Goal: Information Seeking & Learning: Learn about a topic

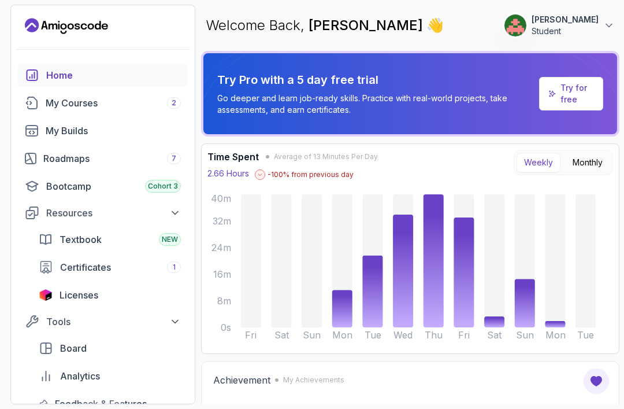
click at [66, 102] on div "My Courses 2" at bounding box center [113, 103] width 135 height 14
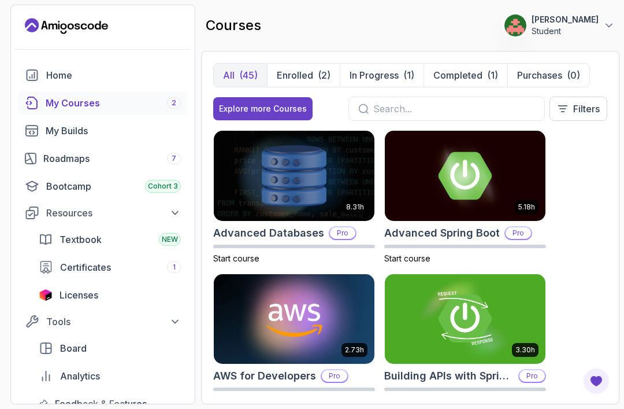
click at [301, 72] on p "Enrolled" at bounding box center [295, 75] width 36 height 14
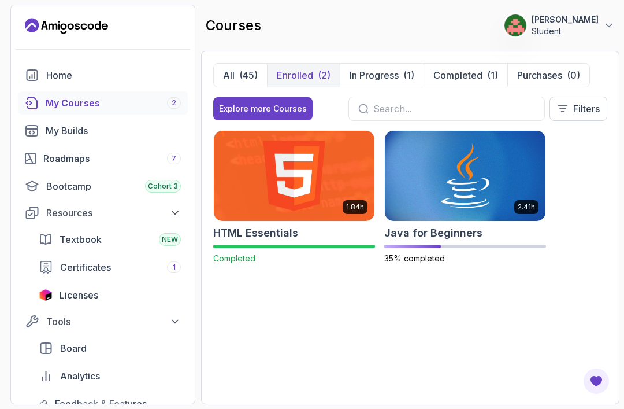
click at [451, 161] on img at bounding box center [465, 176] width 161 height 90
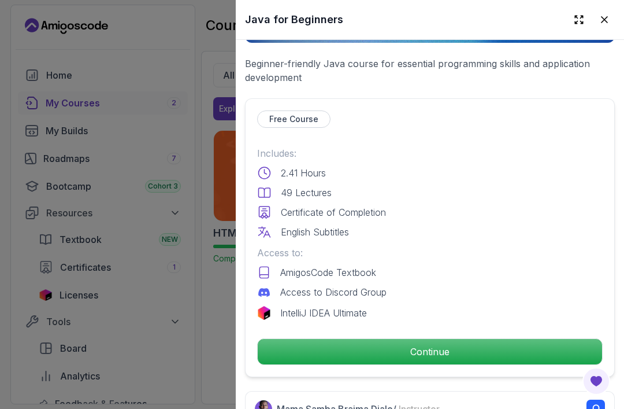
scroll to position [203, 0]
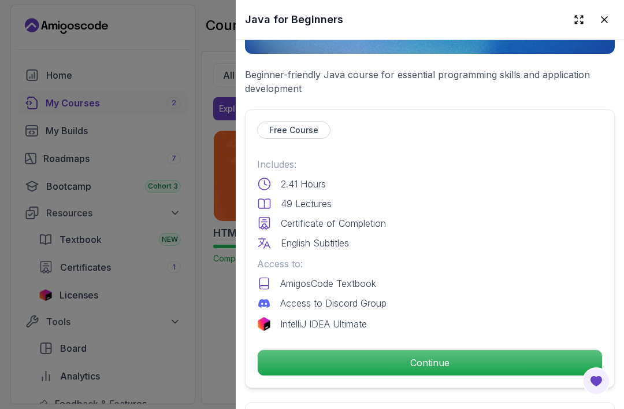
click at [614, 12] on div at bounding box center [592, 19] width 46 height 21
click at [54, 160] on div at bounding box center [312, 204] width 624 height 409
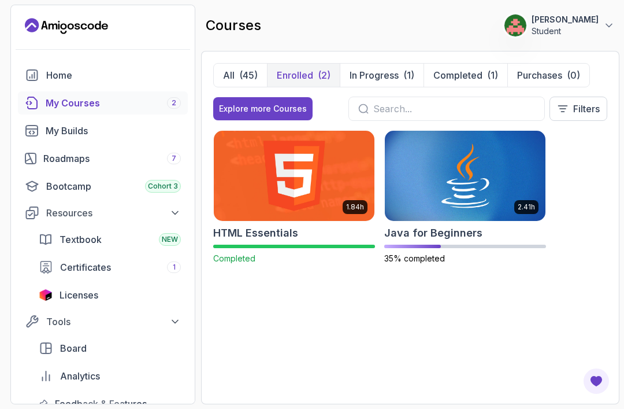
click at [56, 190] on div "Bootcamp Cohort 3" at bounding box center [113, 186] width 135 height 14
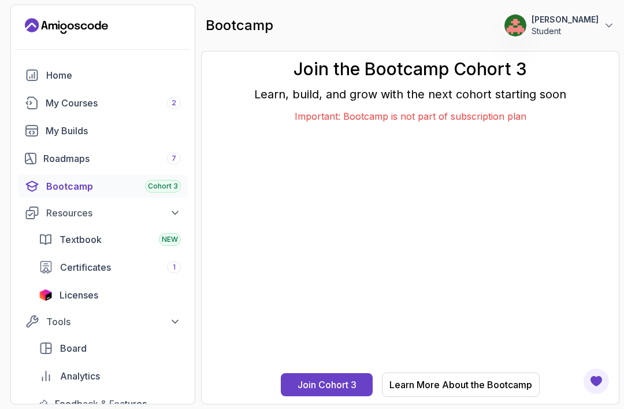
click at [58, 153] on div "Roadmaps 7" at bounding box center [112, 158] width 138 height 14
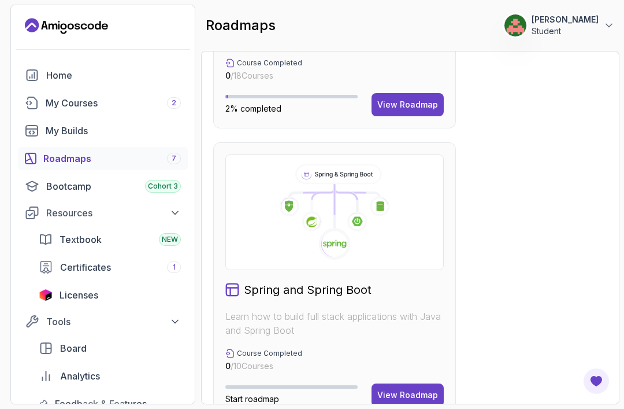
scroll to position [836, 0]
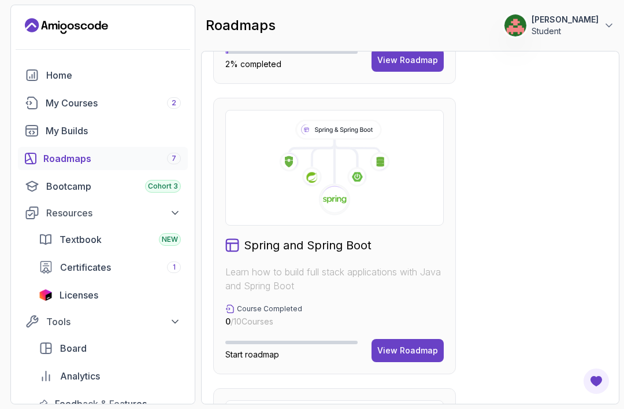
click at [427, 353] on div "View Roadmap" at bounding box center [407, 351] width 61 height 12
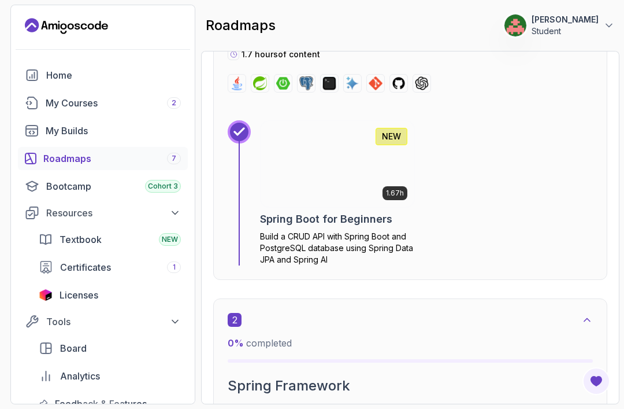
scroll to position [420, 0]
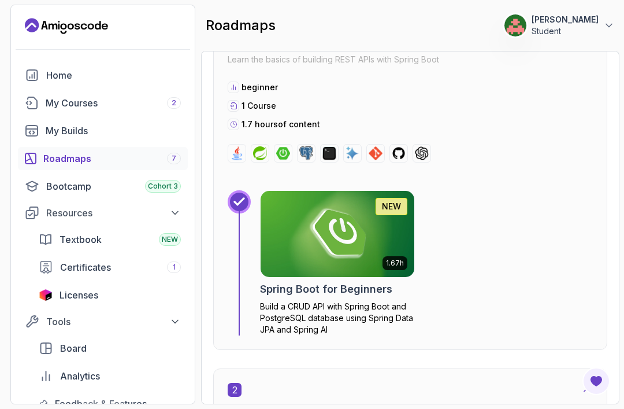
click at [55, 96] on div "My Courses 2" at bounding box center [113, 103] width 135 height 14
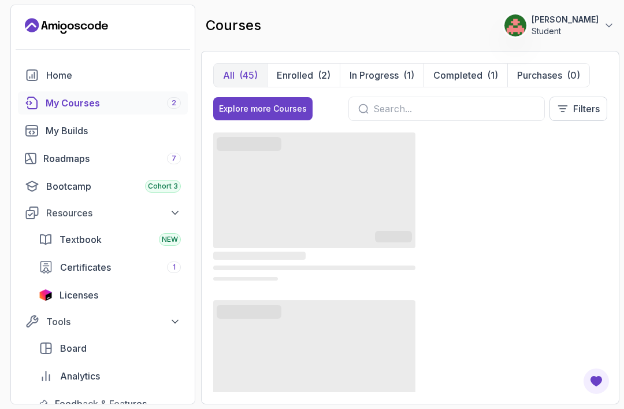
click at [303, 68] on p "Enrolled" at bounding box center [295, 75] width 36 height 14
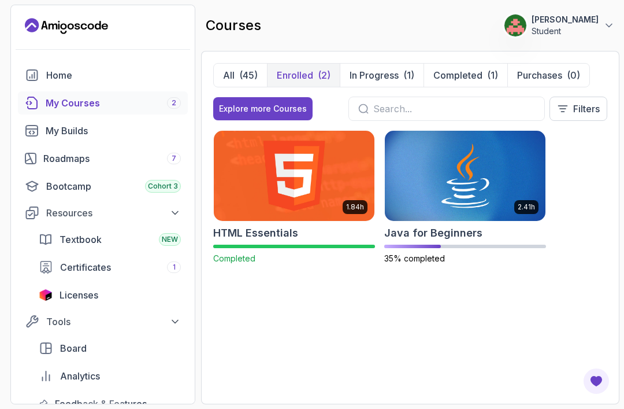
click at [464, 148] on img at bounding box center [465, 176] width 161 height 90
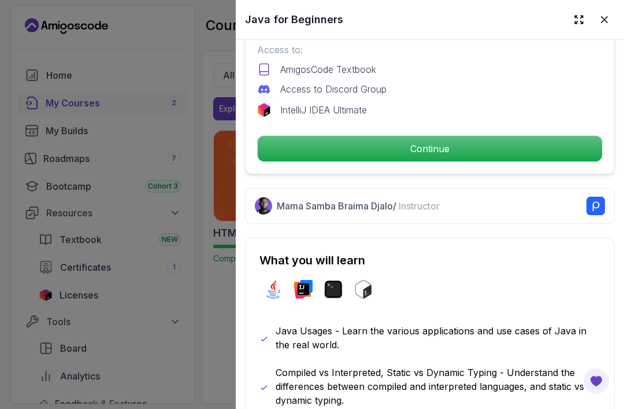
scroll to position [415, 0]
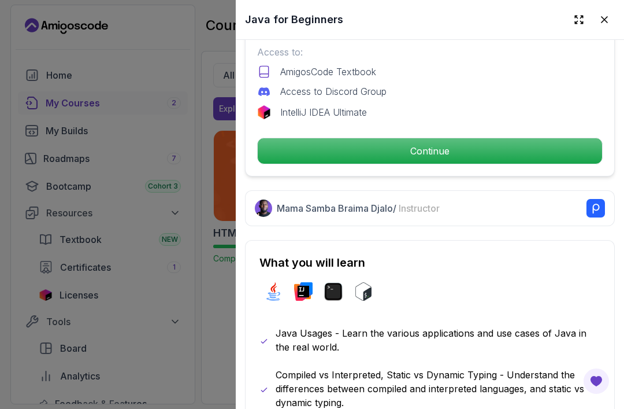
click at [499, 149] on p "Continue" at bounding box center [430, 150] width 345 height 25
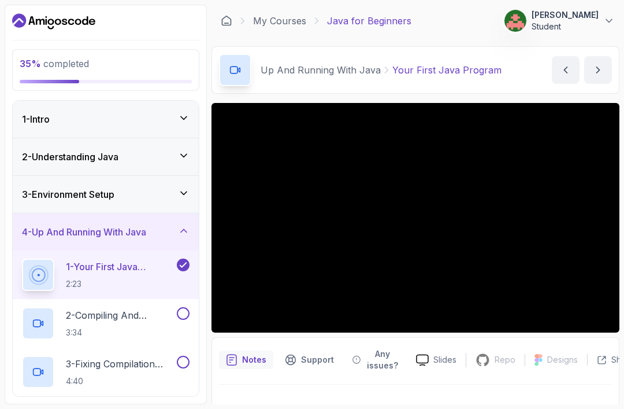
click at [104, 321] on p "2 - Compiling And Running Via Terminal" at bounding box center [120, 315] width 109 height 14
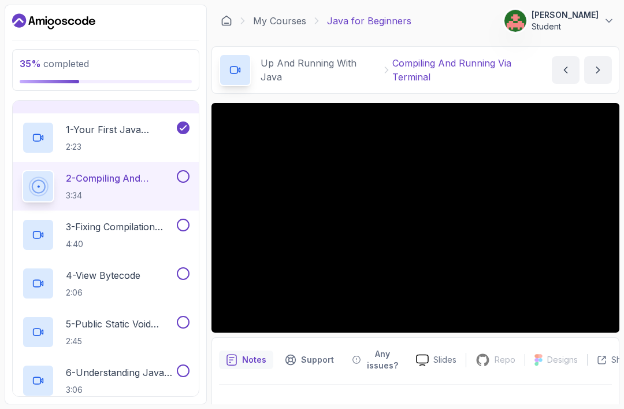
scroll to position [136, 0]
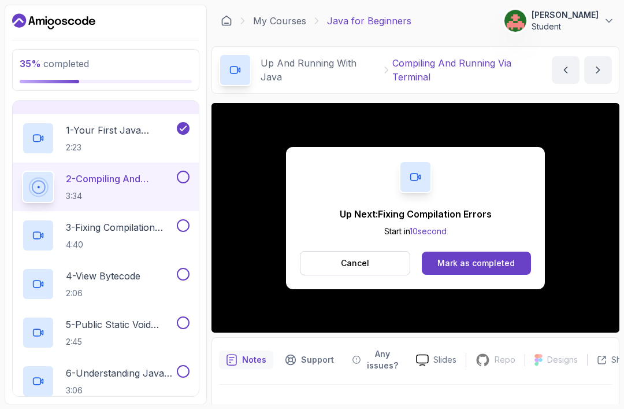
click at [494, 264] on div "Mark as completed" at bounding box center [476, 263] width 77 height 12
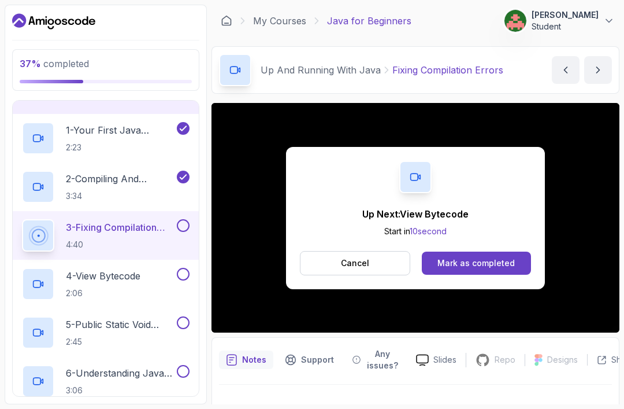
click at [497, 266] on div "Mark as completed" at bounding box center [476, 263] width 77 height 12
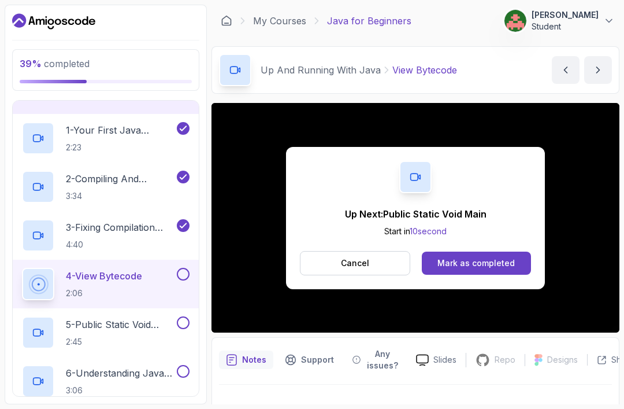
click at [497, 264] on div "Mark as completed" at bounding box center [476, 263] width 77 height 12
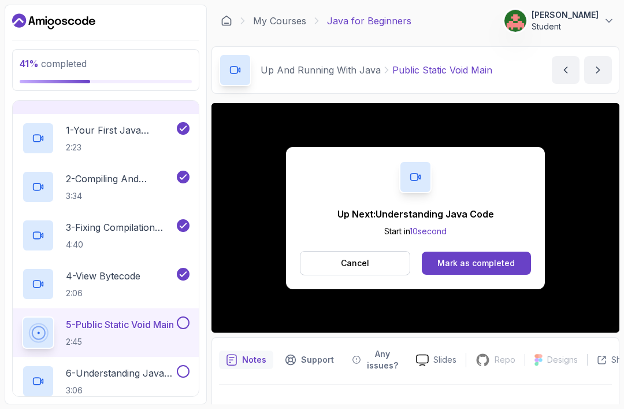
click at [490, 258] on div "Mark as completed" at bounding box center [476, 263] width 77 height 12
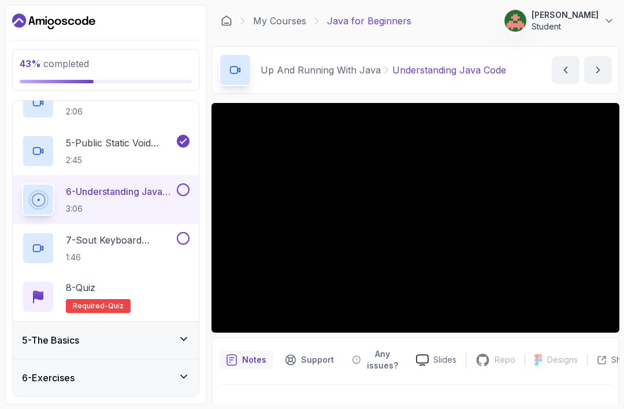
scroll to position [297, 0]
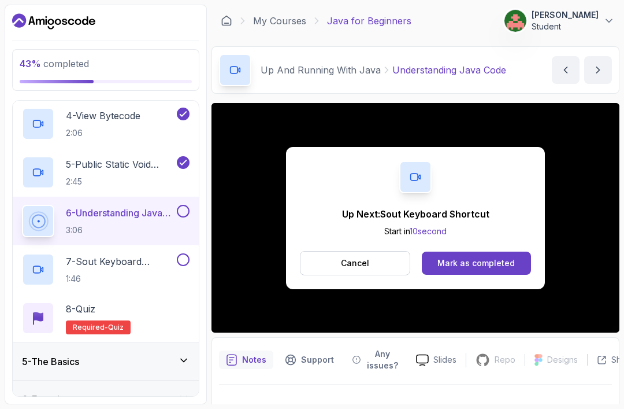
click at [494, 273] on button "Mark as completed" at bounding box center [476, 262] width 109 height 23
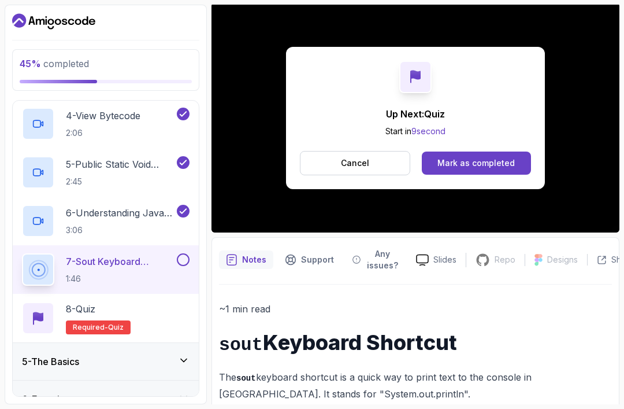
scroll to position [100, 0]
click at [491, 165] on div "Mark as completed" at bounding box center [476, 163] width 77 height 12
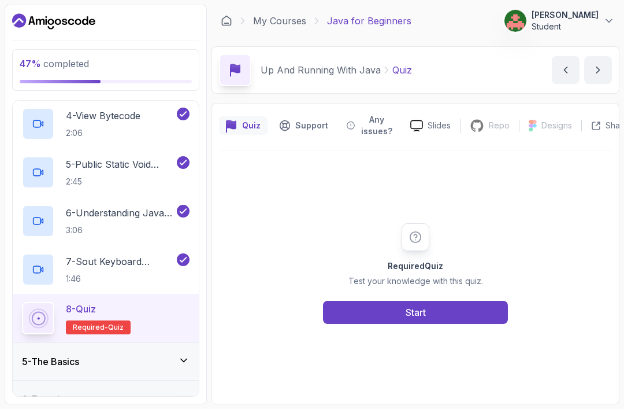
click at [478, 324] on button "Start" at bounding box center [415, 312] width 185 height 23
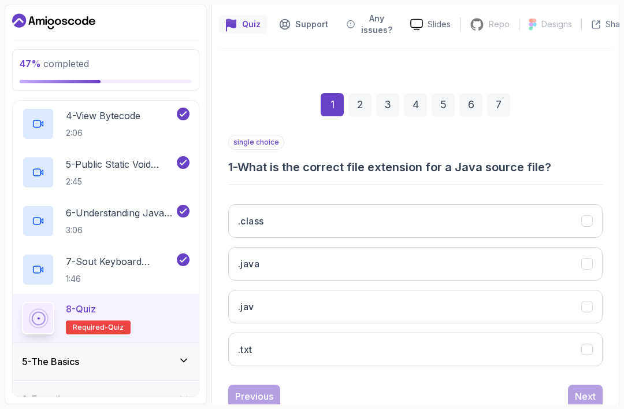
scroll to position [101, 0]
click at [569, 272] on button ".java" at bounding box center [415, 264] width 375 height 34
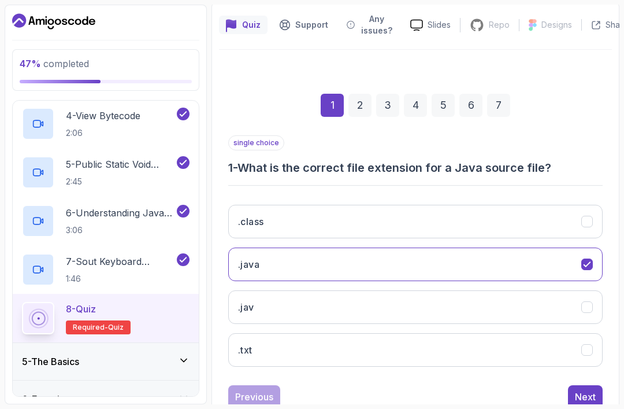
click at [583, 388] on button "Next" at bounding box center [585, 396] width 35 height 23
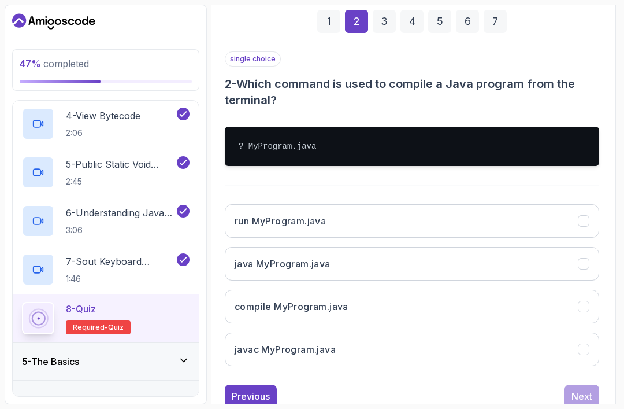
scroll to position [184, 3]
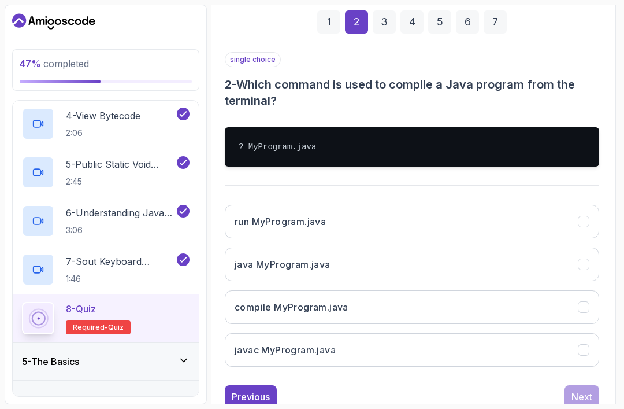
click at [526, 312] on button "compile MyProgram.java" at bounding box center [412, 307] width 375 height 34
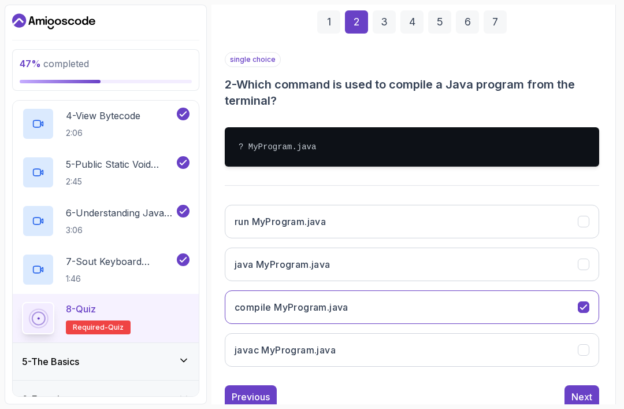
scroll to position [37, 0]
click at [583, 385] on button "Next" at bounding box center [582, 396] width 35 height 23
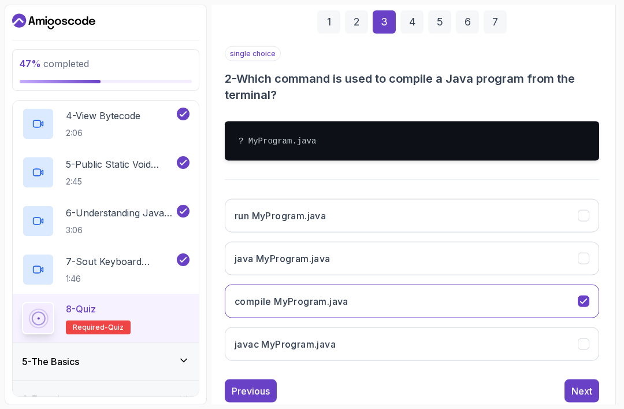
scroll to position [117, 3]
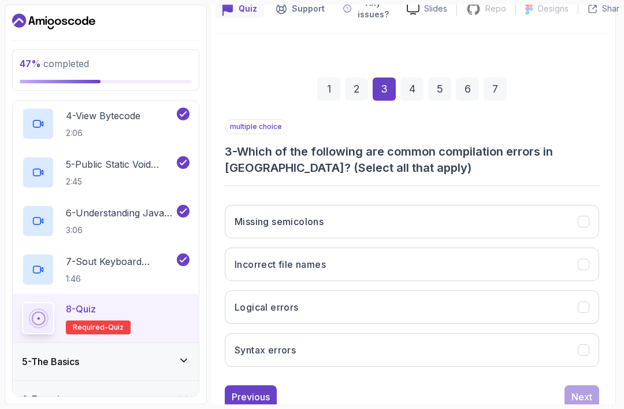
click at [550, 205] on button "Missing semicolons" at bounding box center [412, 222] width 375 height 34
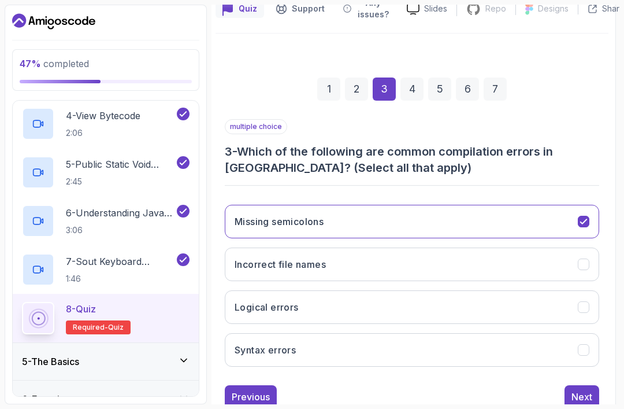
click at [537, 247] on button "Incorrect file names" at bounding box center [412, 264] width 375 height 34
click at [535, 290] on button "Logical errors" at bounding box center [412, 307] width 375 height 34
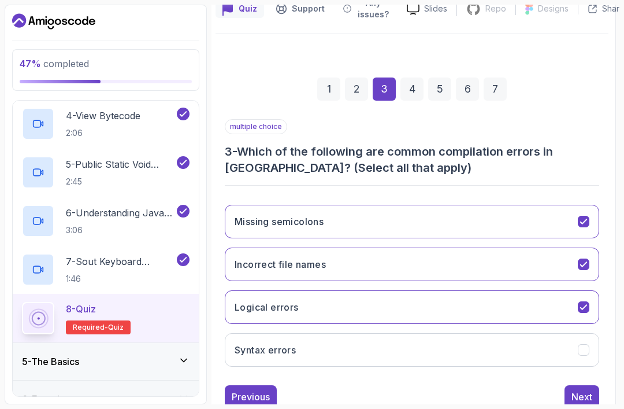
click at [540, 333] on button "Syntax errors" at bounding box center [412, 350] width 375 height 34
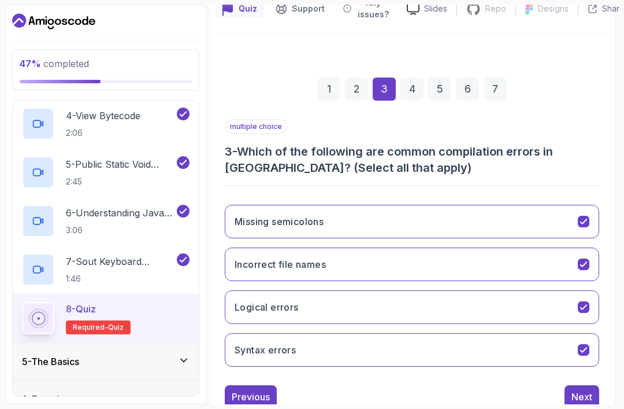
click at [586, 385] on button "Next" at bounding box center [582, 396] width 35 height 23
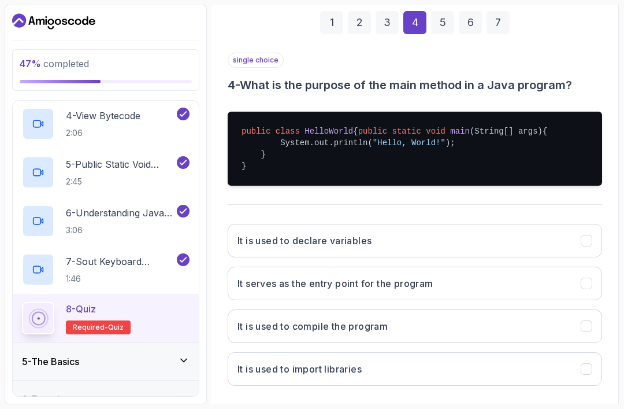
scroll to position [184, 1]
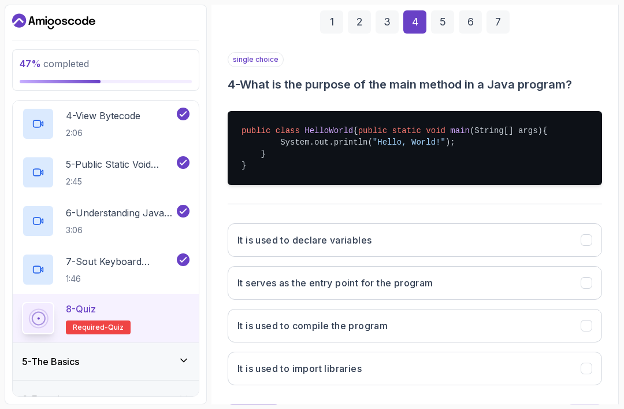
click at [282, 266] on button "It serves as the entry point for the program" at bounding box center [415, 283] width 375 height 34
click at [587, 408] on div "Next" at bounding box center [585, 415] width 21 height 14
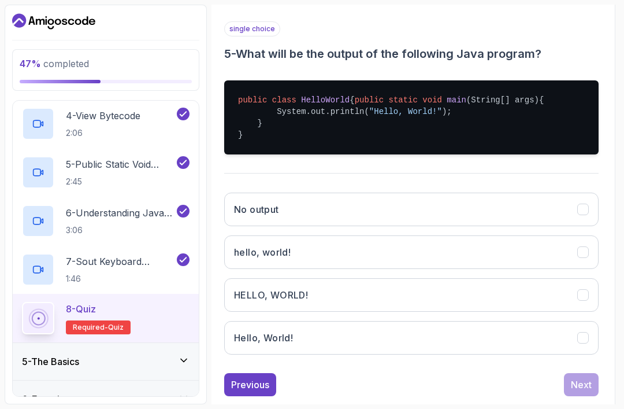
scroll to position [214, 3]
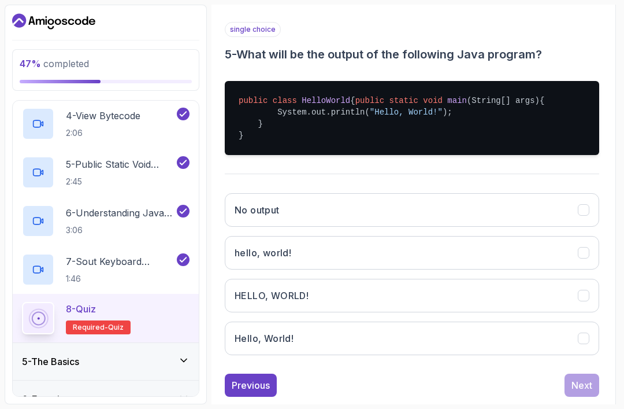
click at [550, 236] on button "hello, world!" at bounding box center [412, 253] width 375 height 34
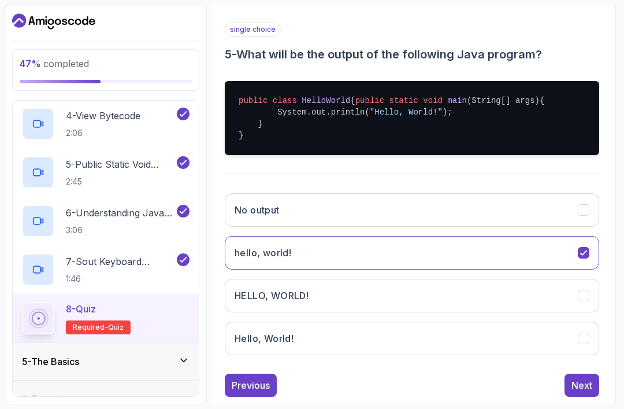
click at [526, 321] on button "Hello, World!" at bounding box center [412, 338] width 375 height 34
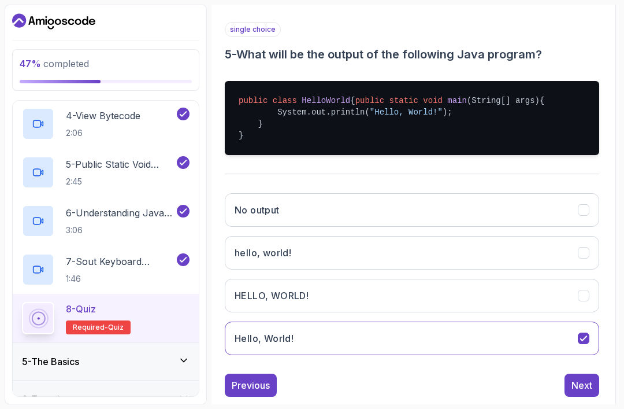
click at [580, 379] on div "1 2 3 4 5 6 7 single choice 5 - What will be the output of the following Java p…" at bounding box center [412, 179] width 393 height 453
click at [580, 378] on div "Next" at bounding box center [582, 385] width 21 height 14
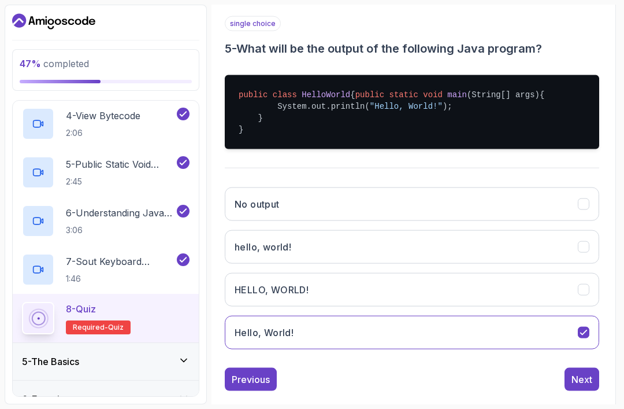
scroll to position [117, 3]
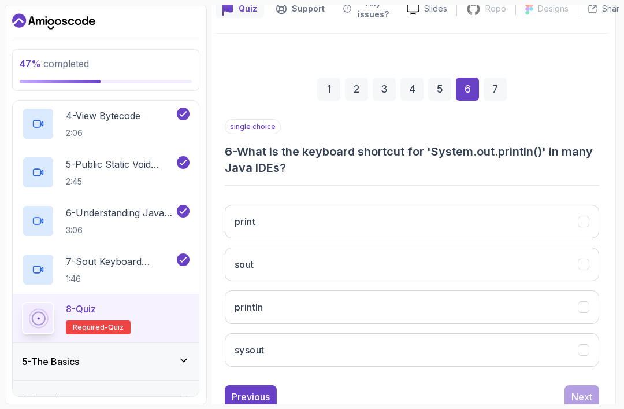
click at [484, 247] on button "sout" at bounding box center [412, 264] width 375 height 34
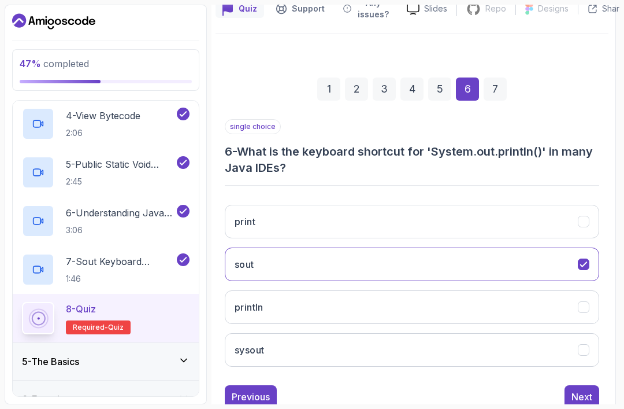
click at [583, 385] on button "Next" at bounding box center [582, 396] width 35 height 23
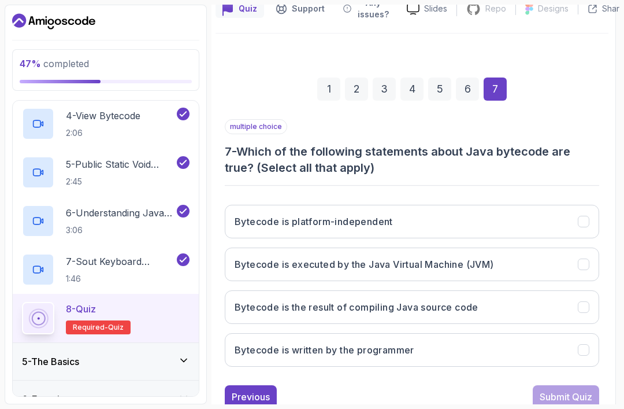
click at [562, 290] on button "Bytecode is the result of compiling Java source code" at bounding box center [412, 307] width 375 height 34
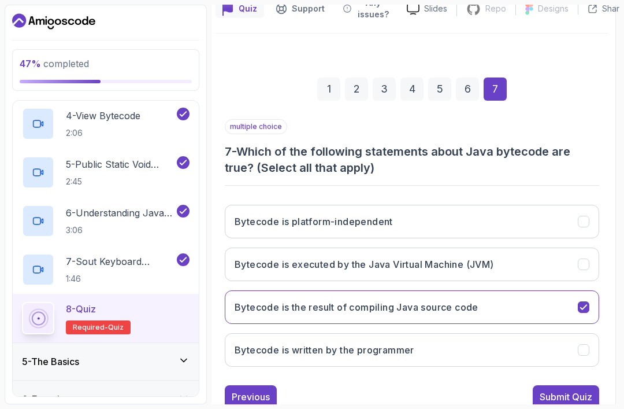
click at [588, 390] on div "Submit Quiz" at bounding box center [566, 397] width 53 height 14
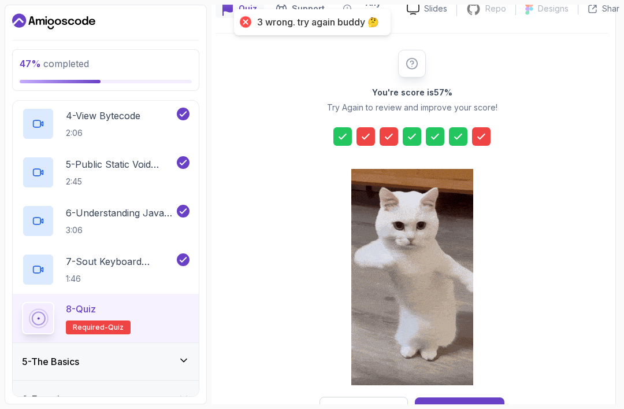
click at [379, 403] on div "Try Again" at bounding box center [364, 409] width 38 height 12
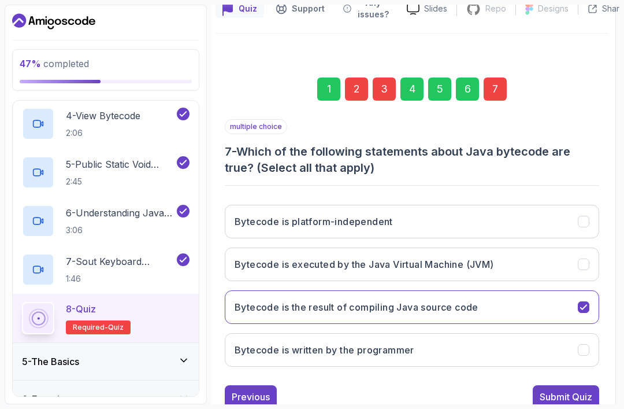
click at [491, 333] on button "Bytecode is written by the programmer" at bounding box center [412, 350] width 375 height 34
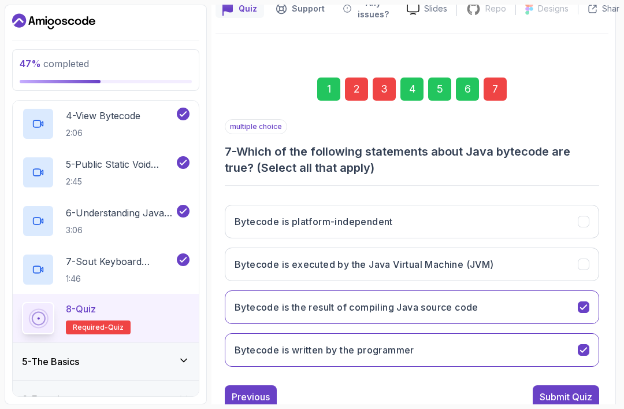
click at [455, 333] on button "Bytecode is written by the programmer" at bounding box center [412, 350] width 375 height 34
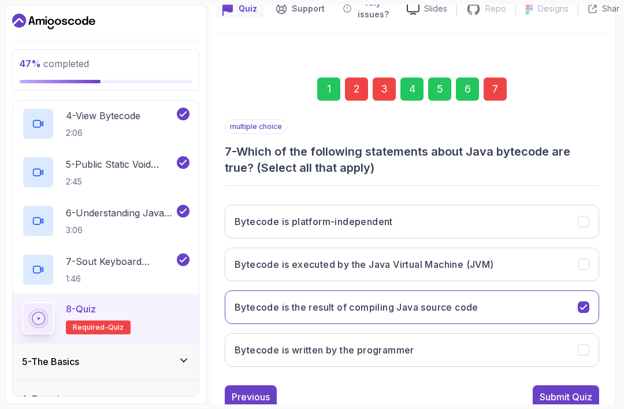
click at [542, 333] on button "Bytecode is written by the programmer" at bounding box center [412, 350] width 375 height 34
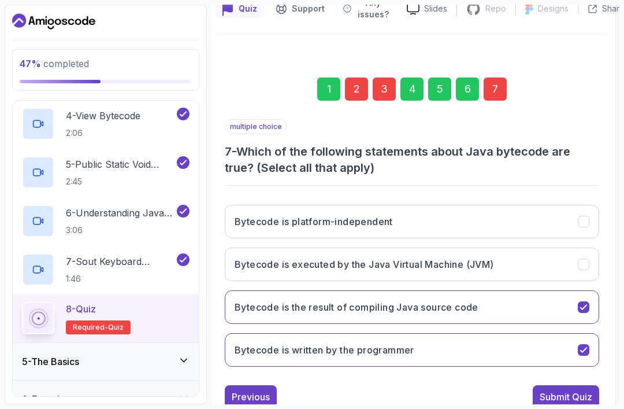
click at [576, 385] on button "Submit Quiz" at bounding box center [566, 396] width 66 height 23
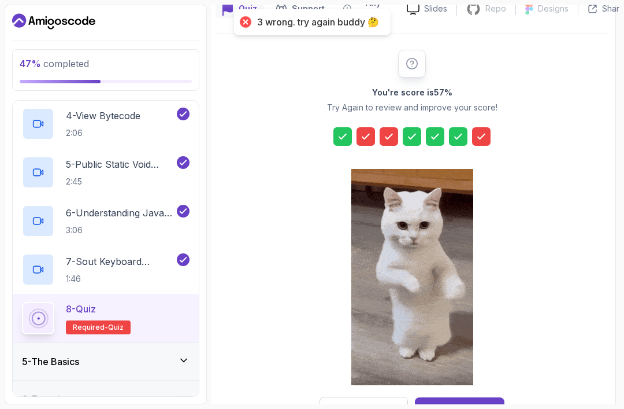
click at [383, 397] on button "Try Again" at bounding box center [364, 409] width 88 height 24
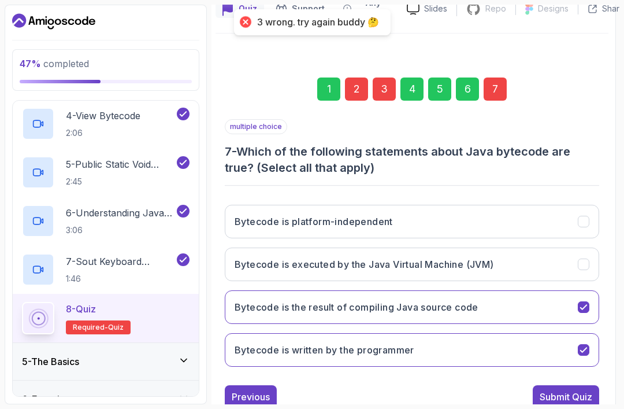
click at [472, 333] on button "Bytecode is written by the programmer" at bounding box center [412, 350] width 375 height 34
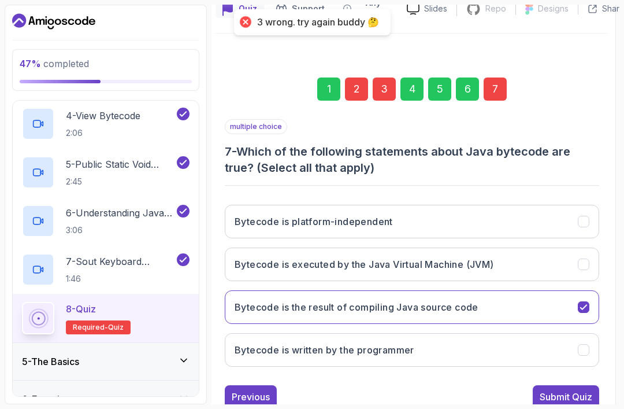
click at [486, 333] on button "Bytecode is written by the programmer" at bounding box center [412, 350] width 375 height 34
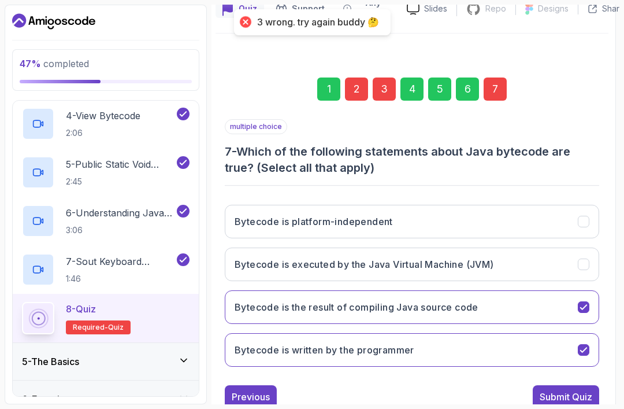
click at [510, 333] on button "Bytecode is written by the programmer" at bounding box center [412, 350] width 375 height 34
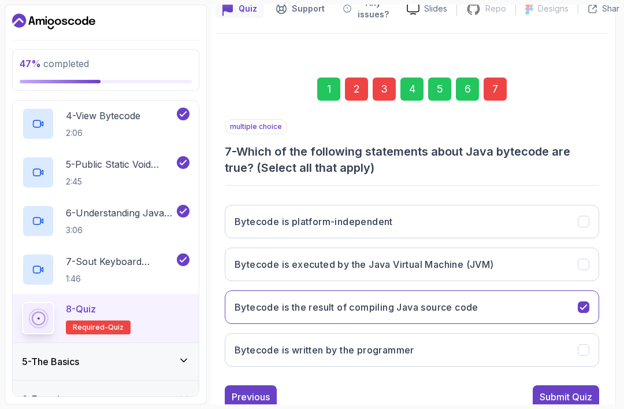
click at [541, 247] on button "Bytecode is executed by the Java Virtual Machine (JVM)" at bounding box center [412, 264] width 375 height 34
click at [565, 378] on div "1 2 3 4 5 6 7 multiple choice 7 - Which of the following statements about Java …" at bounding box center [412, 234] width 393 height 368
click at [573, 390] on div "Submit Quiz" at bounding box center [566, 397] width 53 height 14
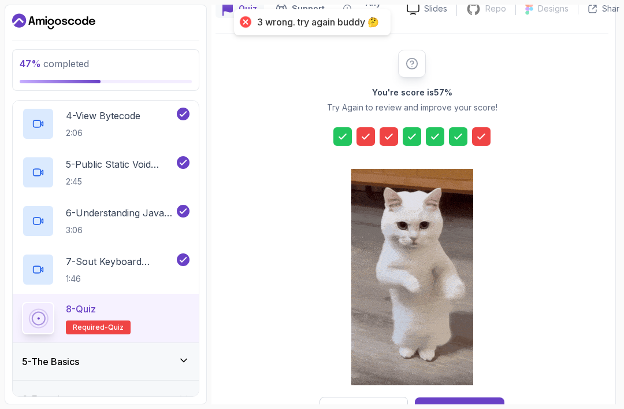
click at [395, 397] on button "Try Again" at bounding box center [364, 409] width 88 height 24
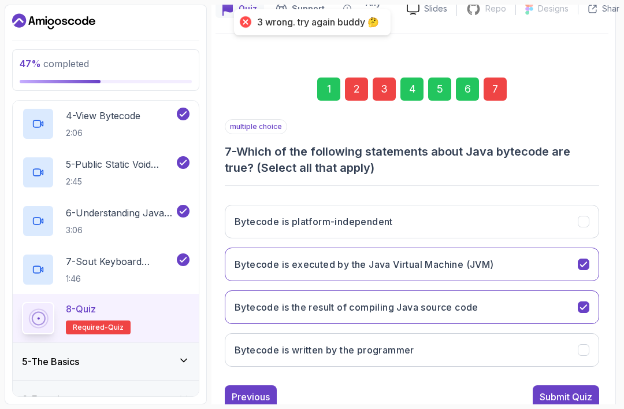
click at [525, 205] on button "Bytecode is platform-independent" at bounding box center [412, 222] width 375 height 34
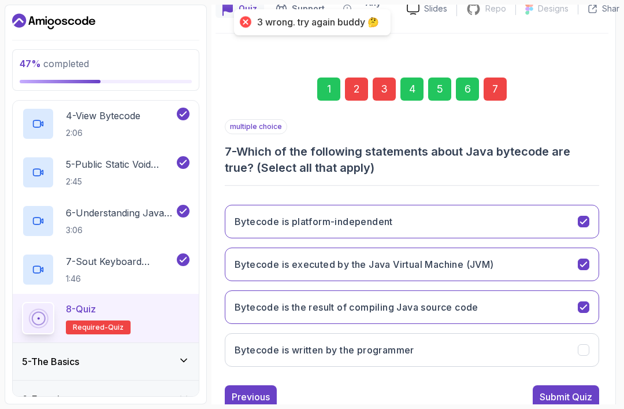
click at [574, 390] on div "Submit Quiz" at bounding box center [566, 397] width 53 height 14
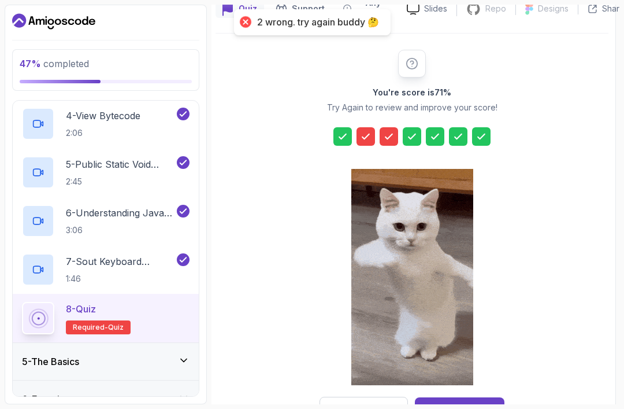
click at [375, 403] on div "Try Again" at bounding box center [364, 409] width 38 height 12
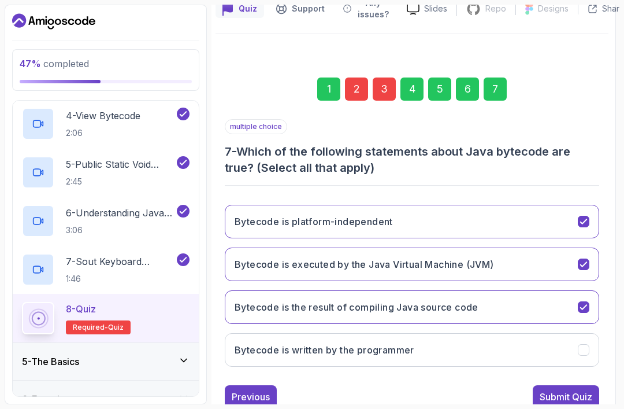
click at [388, 77] on div "3" at bounding box center [384, 88] width 23 height 23
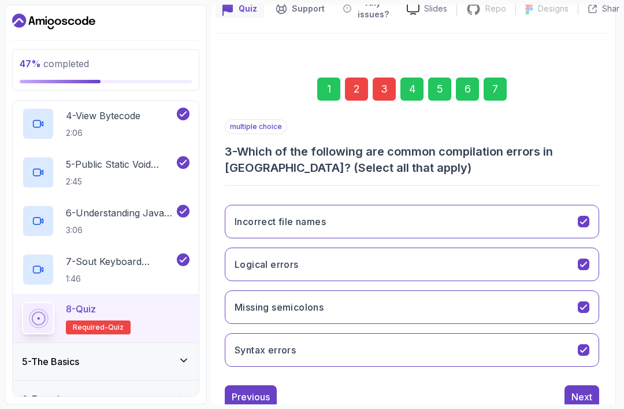
click at [579, 290] on button "Missing semicolons" at bounding box center [412, 307] width 375 height 34
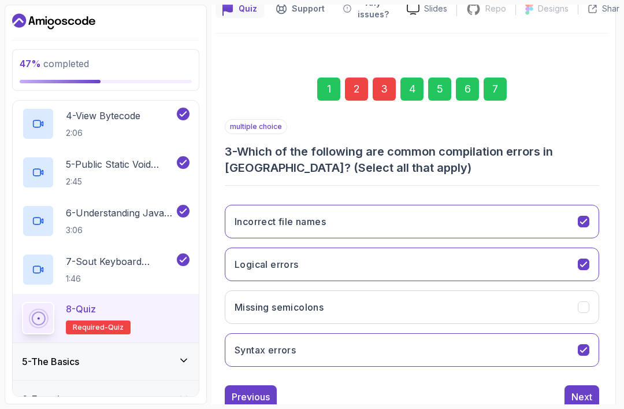
click at [367, 77] on div "2" at bounding box center [356, 88] width 23 height 23
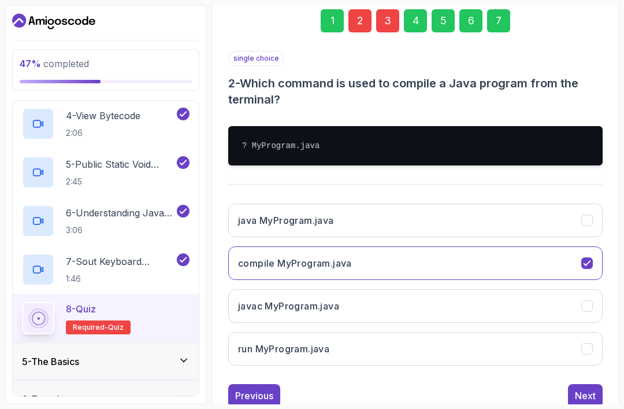
scroll to position [184, 0]
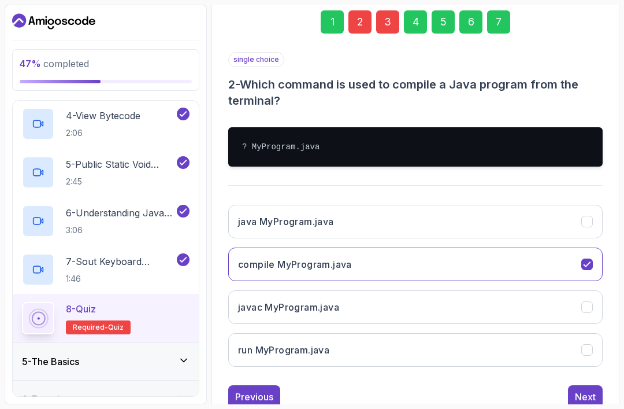
click at [481, 205] on button "java MyProgram.java" at bounding box center [415, 222] width 375 height 34
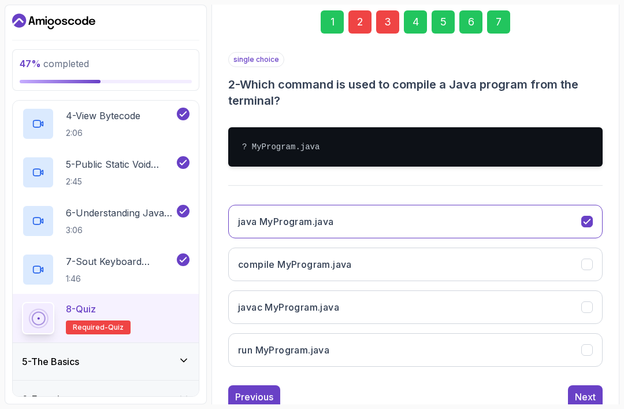
click at [498, 247] on button "compile MyProgram.java" at bounding box center [415, 264] width 375 height 34
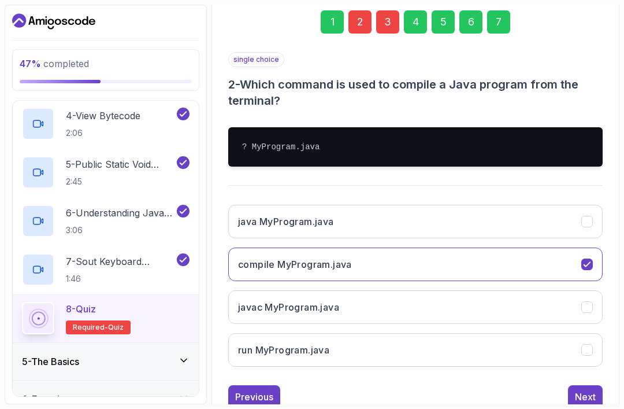
click at [497, 290] on button "javac MyProgram.java" at bounding box center [415, 307] width 375 height 34
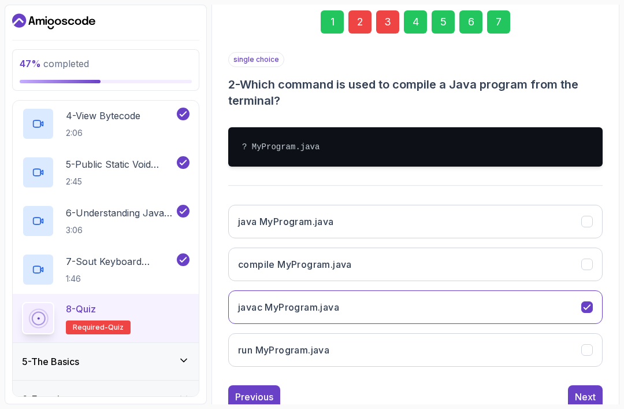
click at [515, 333] on button "run MyProgram.java" at bounding box center [415, 350] width 375 height 34
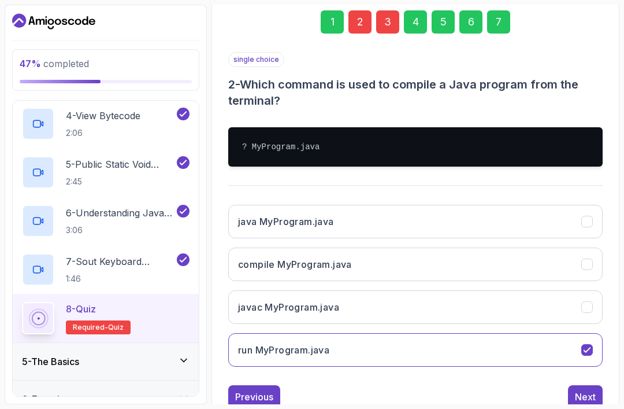
click at [561, 290] on button "javac MyProgram.java" at bounding box center [415, 307] width 375 height 34
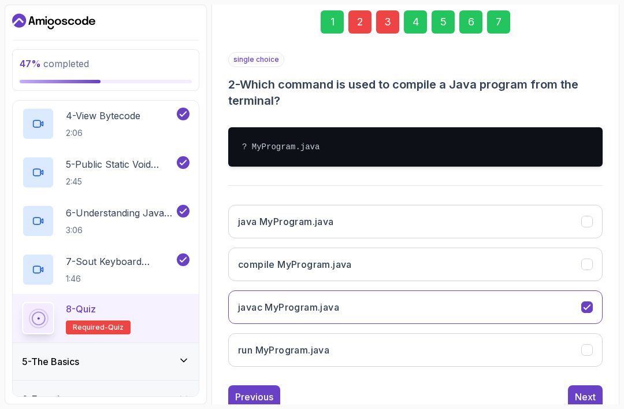
click at [542, 333] on button "run MyProgram.java" at bounding box center [415, 350] width 375 height 34
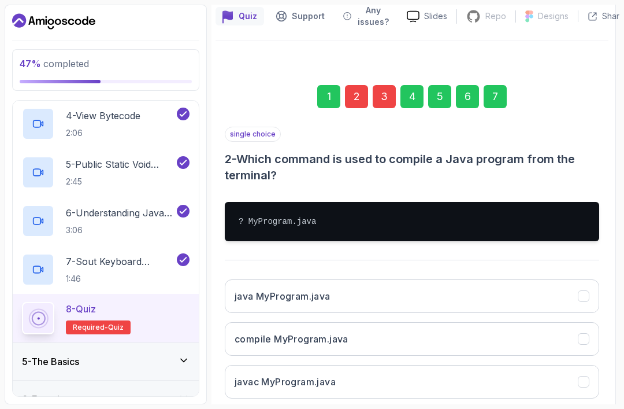
scroll to position [110, 3]
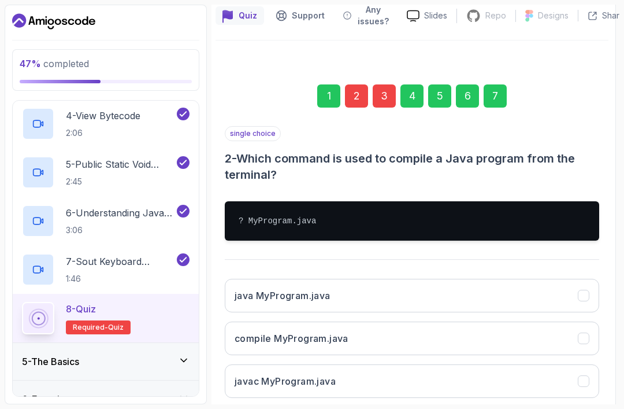
click at [494, 84] on div "7" at bounding box center [495, 95] width 23 height 23
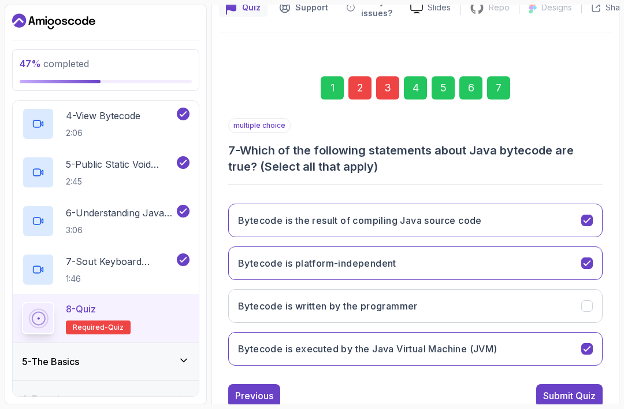
scroll to position [117, 0]
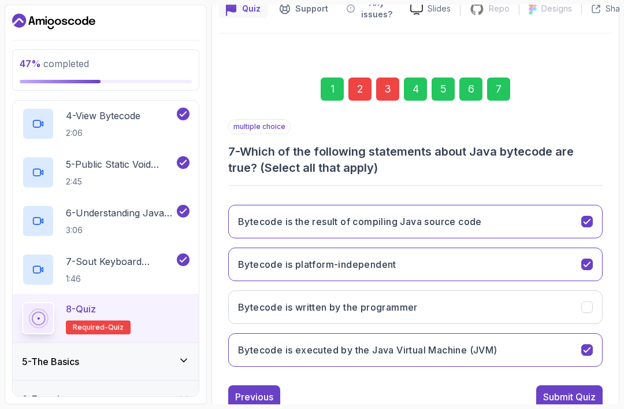
click at [580, 390] on div "Submit Quiz" at bounding box center [569, 397] width 53 height 14
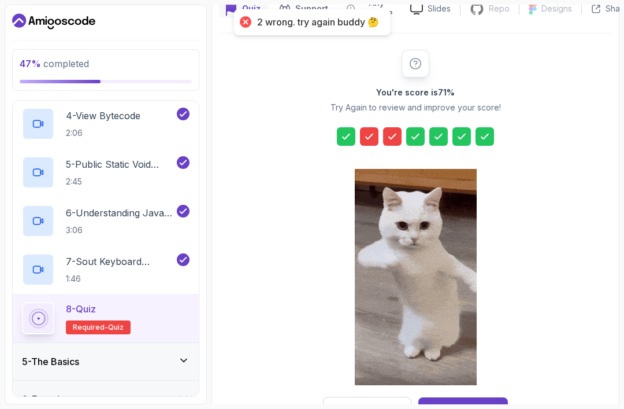
click at [380, 403] on div "Try Again" at bounding box center [368, 409] width 38 height 12
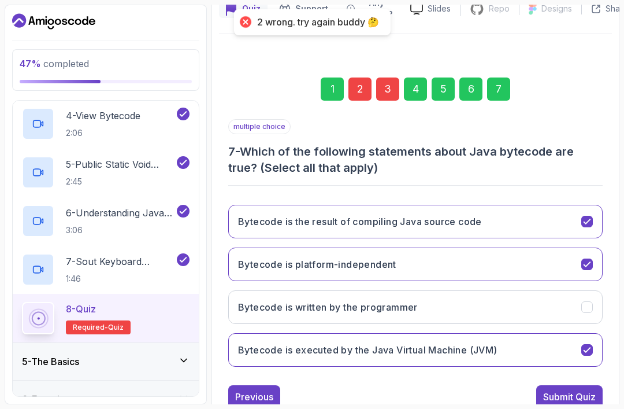
click at [393, 77] on div "3" at bounding box center [387, 88] width 23 height 23
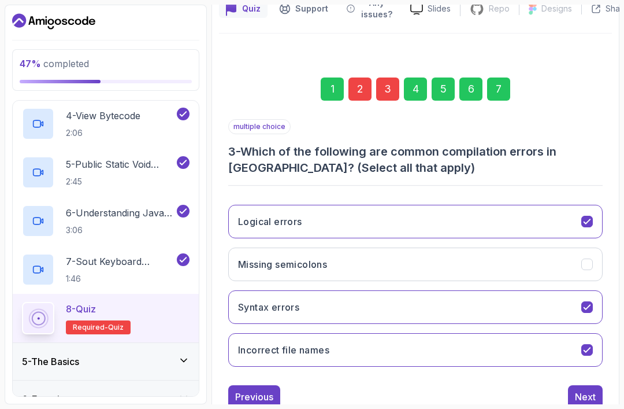
click at [559, 205] on button "Logical errors" at bounding box center [415, 222] width 375 height 34
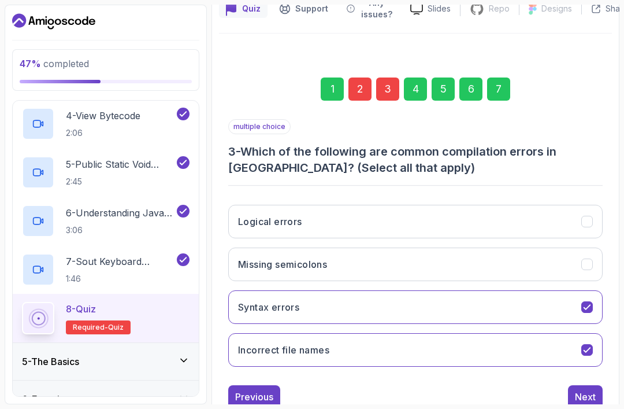
click at [558, 247] on button "Missing semicolons" at bounding box center [415, 264] width 375 height 34
click at [506, 77] on div "7" at bounding box center [498, 88] width 23 height 23
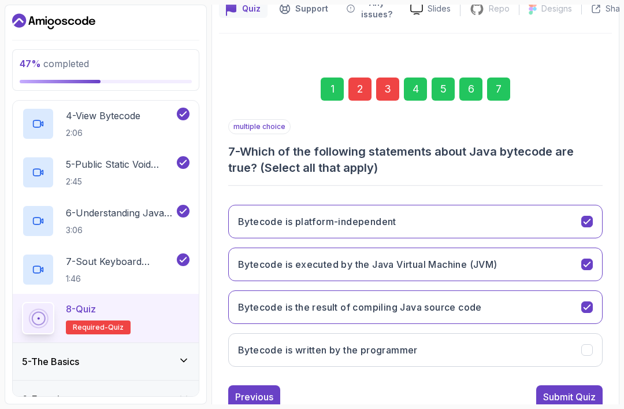
click at [578, 382] on div "1 2 3 4 5 6 7 multiple choice 7 - Which of the following statements about Java …" at bounding box center [415, 234] width 393 height 400
click at [571, 390] on div "Submit Quiz" at bounding box center [569, 397] width 53 height 14
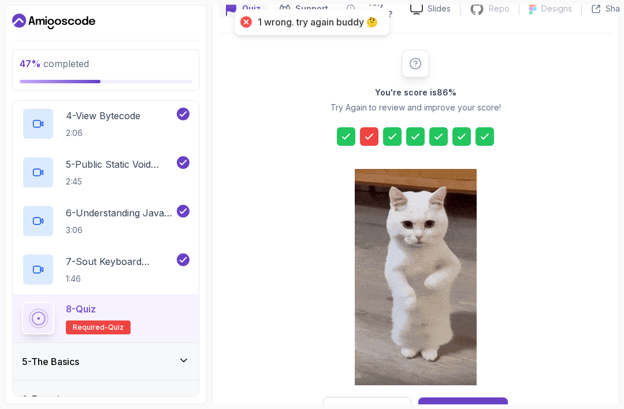
click at [366, 403] on div "Try Again" at bounding box center [368, 409] width 38 height 12
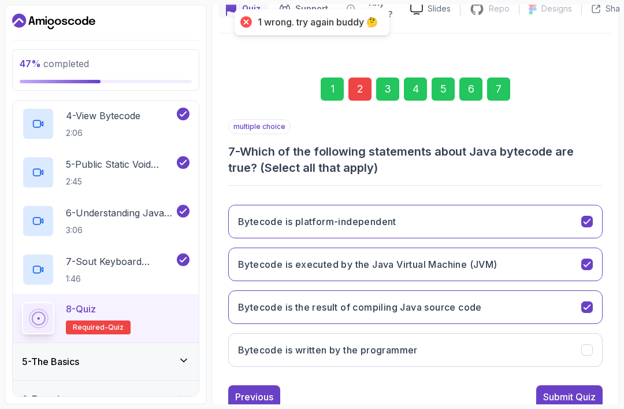
click at [362, 77] on div "2" at bounding box center [360, 88] width 23 height 23
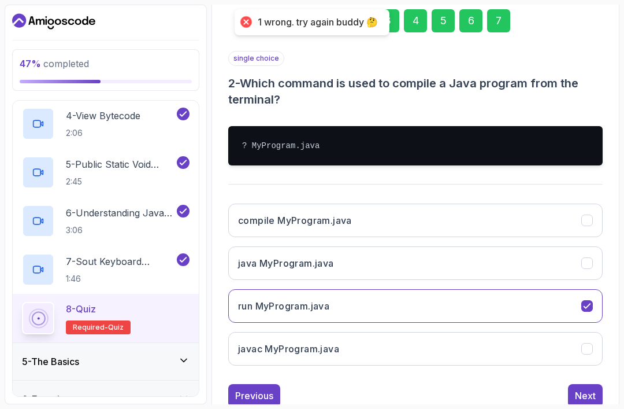
scroll to position [184, 0]
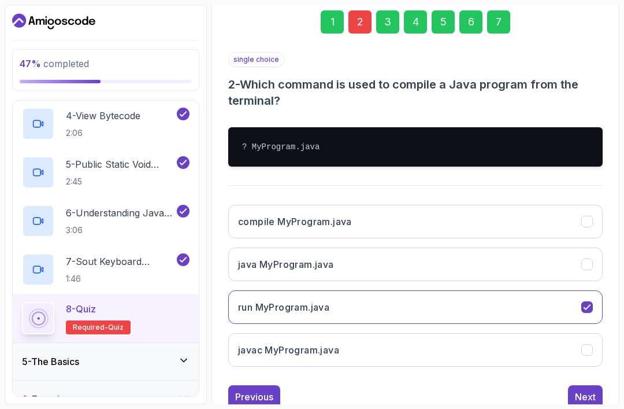
click at [427, 247] on button "java MyProgram.java" at bounding box center [415, 264] width 375 height 34
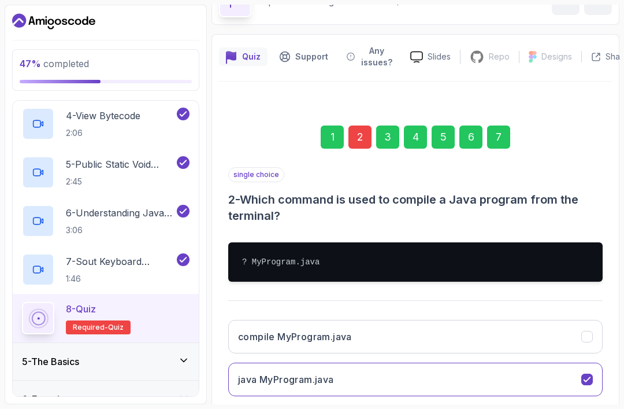
scroll to position [58, 0]
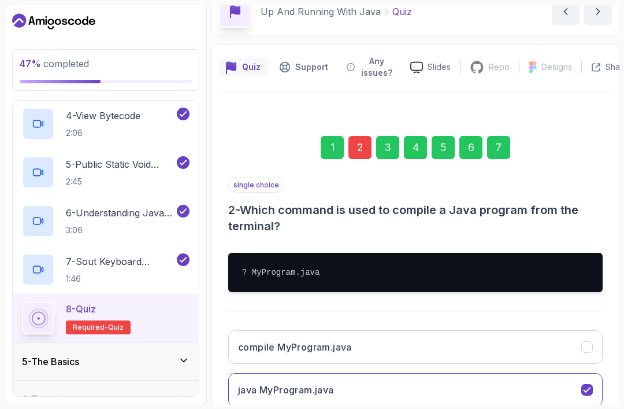
click at [495, 136] on div "7" at bounding box center [498, 147] width 23 height 23
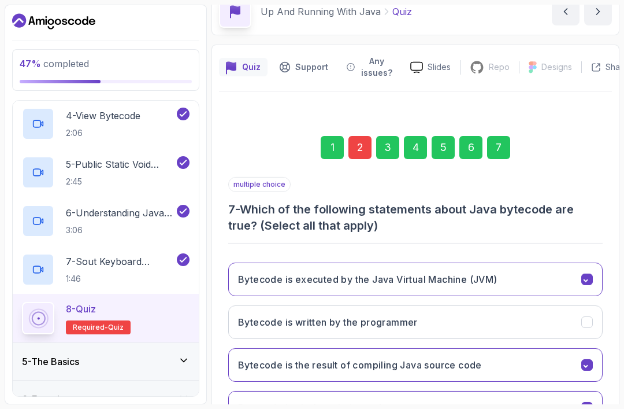
click at [493, 136] on div "7" at bounding box center [498, 147] width 23 height 23
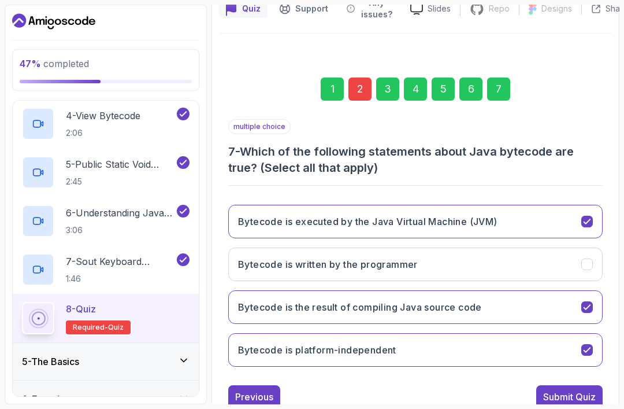
scroll to position [117, -1]
click at [574, 384] on button "Submit Quiz" at bounding box center [569, 395] width 66 height 23
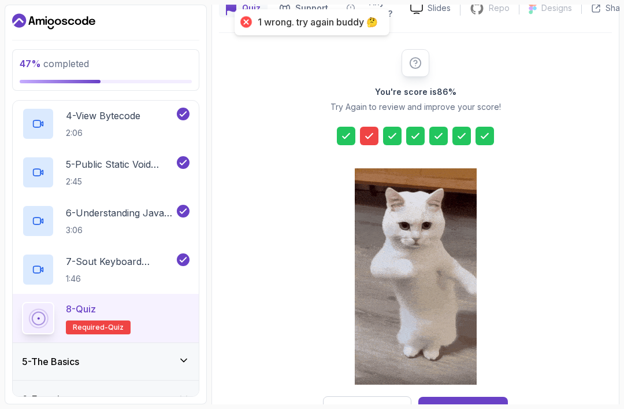
click at [376, 402] on div "Try Again" at bounding box center [368, 408] width 38 height 12
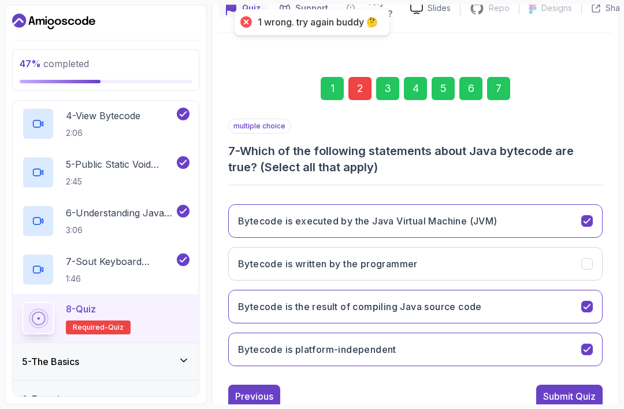
click at [366, 77] on div "2" at bounding box center [360, 88] width 23 height 23
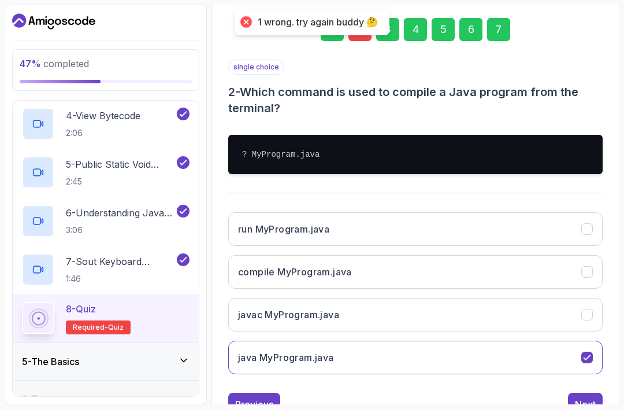
scroll to position [177, 0]
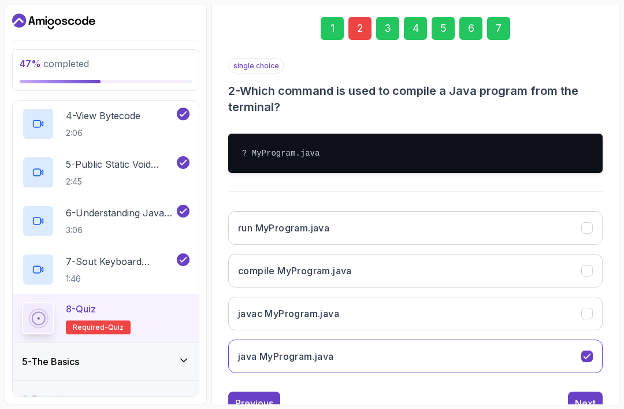
click at [417, 297] on button "javac MyProgram.java" at bounding box center [415, 314] width 375 height 34
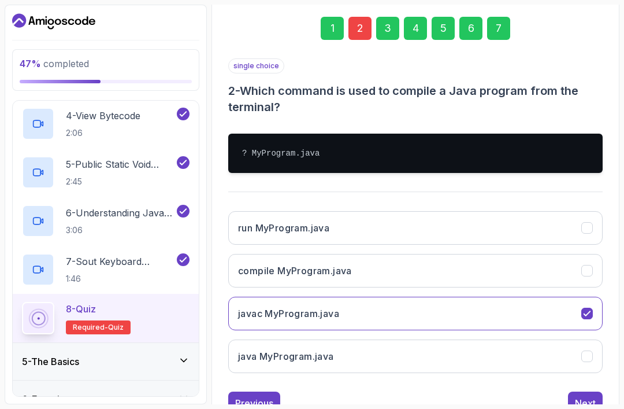
click at [588, 396] on div "Next" at bounding box center [585, 403] width 21 height 14
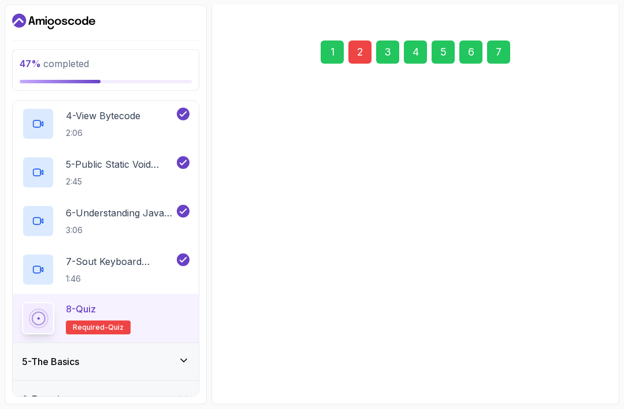
scroll to position [117, 0]
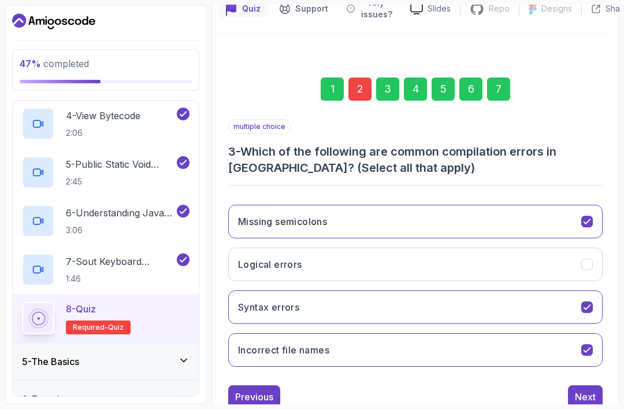
click at [594, 390] on div "Next" at bounding box center [585, 397] width 21 height 14
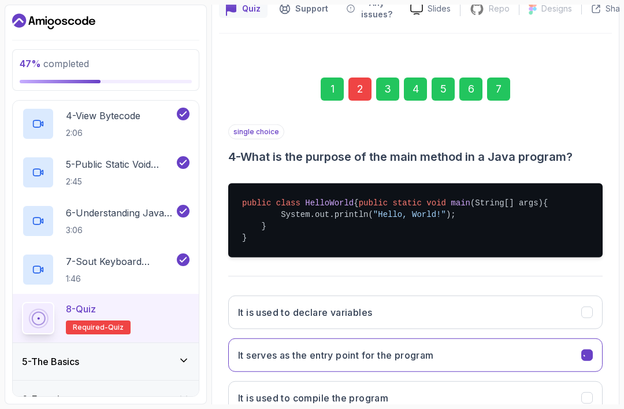
click at [587, 392] on div "It is used to compile the program" at bounding box center [588, 398] width 12 height 12
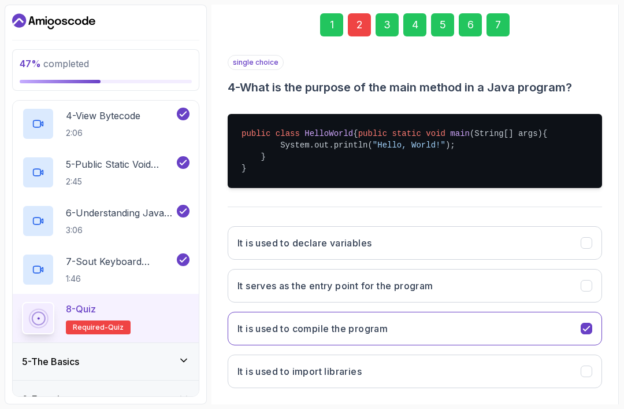
scroll to position [184, 1]
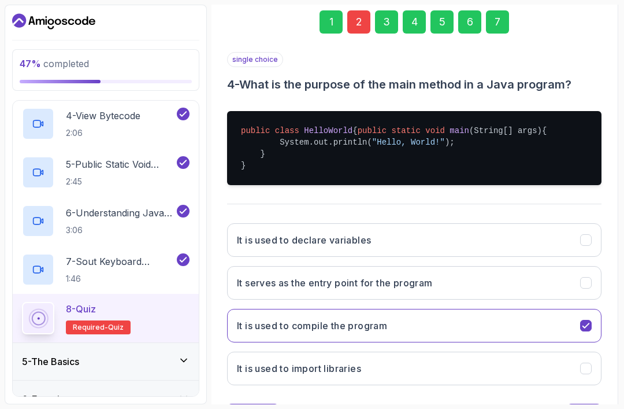
click at [590, 271] on button "It serves as the entry point for the program" at bounding box center [414, 283] width 375 height 34
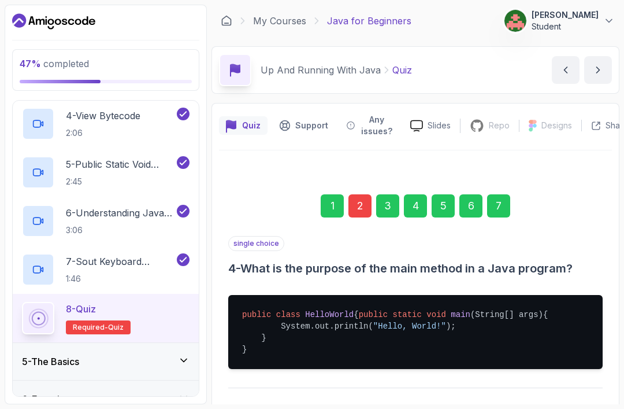
scroll to position [-1, 0]
click at [501, 194] on div "7" at bounding box center [498, 205] width 23 height 23
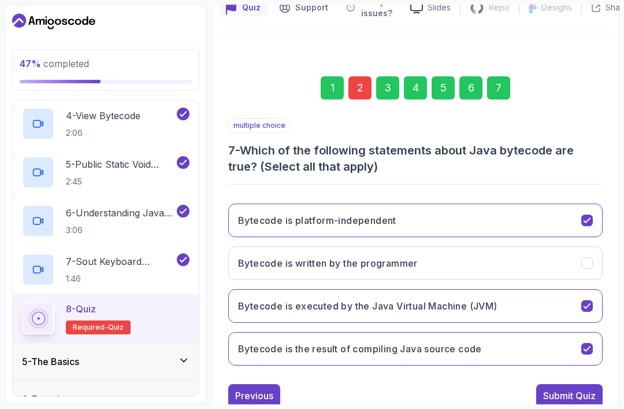
scroll to position [117, 0]
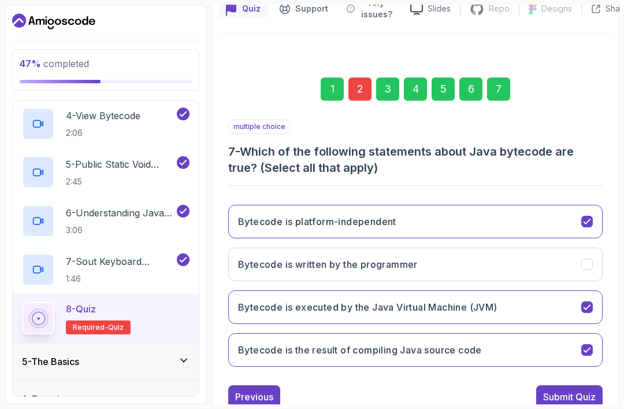
click at [596, 385] on button "Submit Quiz" at bounding box center [569, 396] width 66 height 23
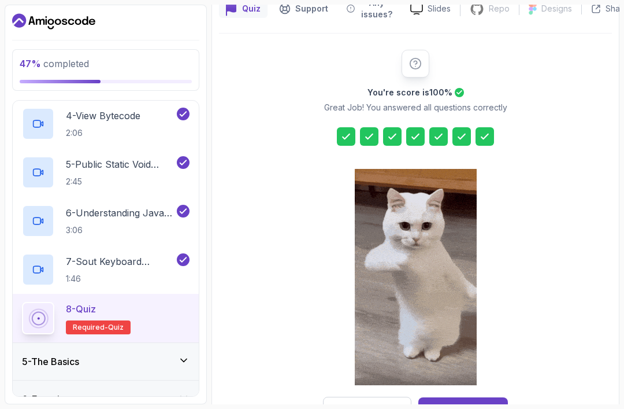
click at [478, 402] on div "Next Lecture" at bounding box center [463, 409] width 57 height 14
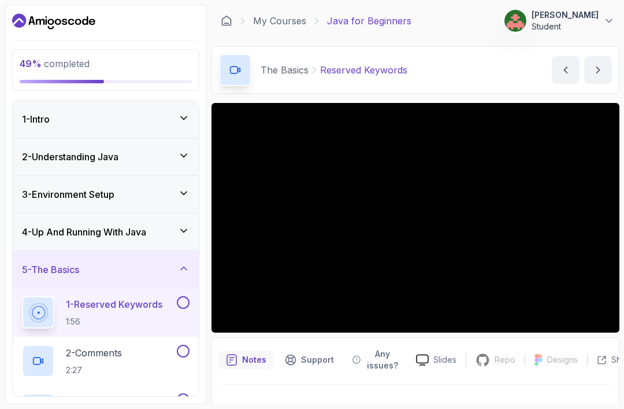
click at [103, 346] on p "2 - Comments" at bounding box center [94, 353] width 56 height 14
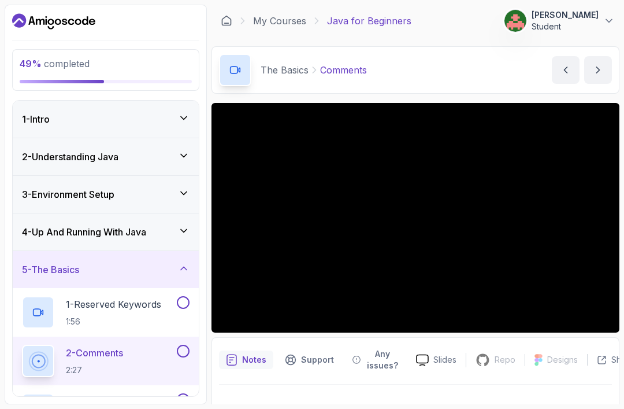
click at [72, 297] on h2 "1 - Reserved Keywords 1:56" at bounding box center [113, 312] width 95 height 30
